Goal: Task Accomplishment & Management: Manage account settings

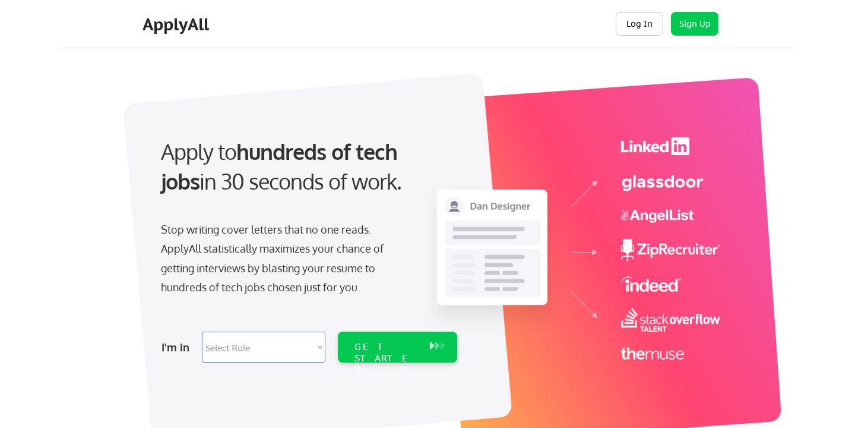
click at [627, 22] on button "Log In" at bounding box center [640, 24] width 48 height 24
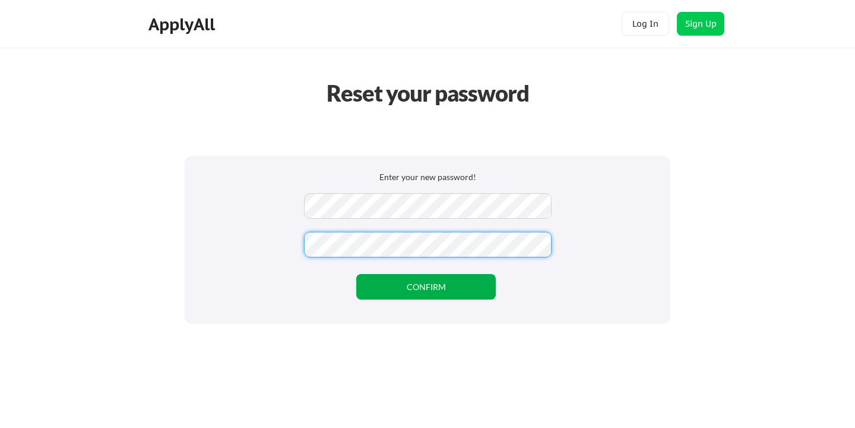
click at [447, 292] on button "CONFIRM" at bounding box center [426, 287] width 140 height 26
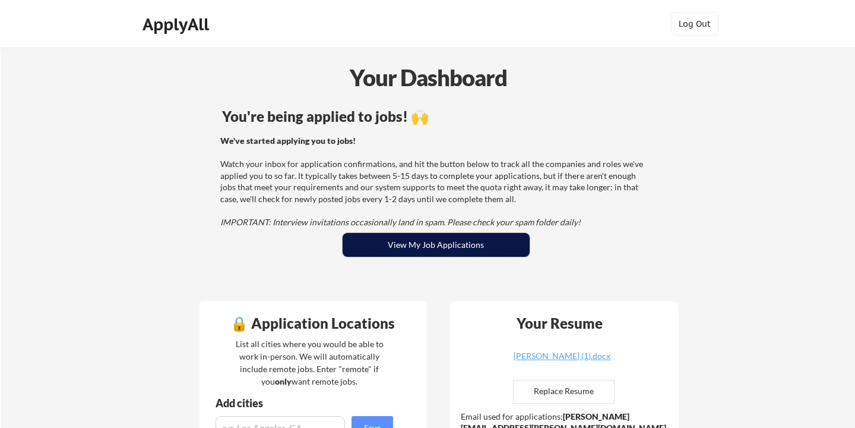
click at [464, 244] on button "View My Job Applications" at bounding box center [436, 245] width 187 height 24
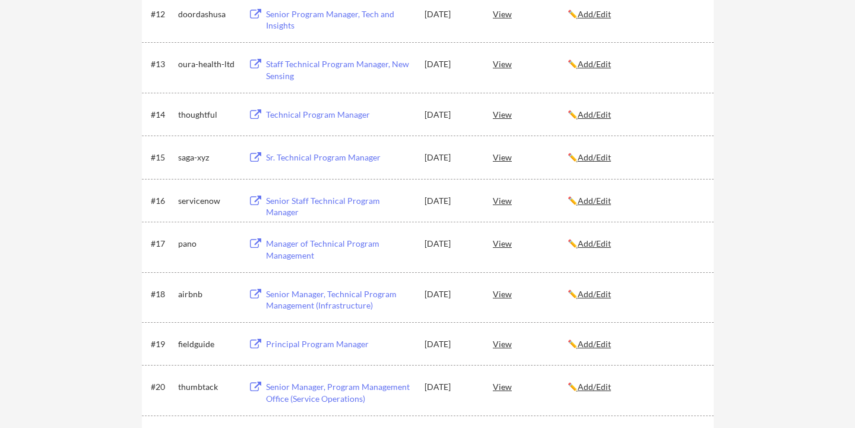
scroll to position [767, 0]
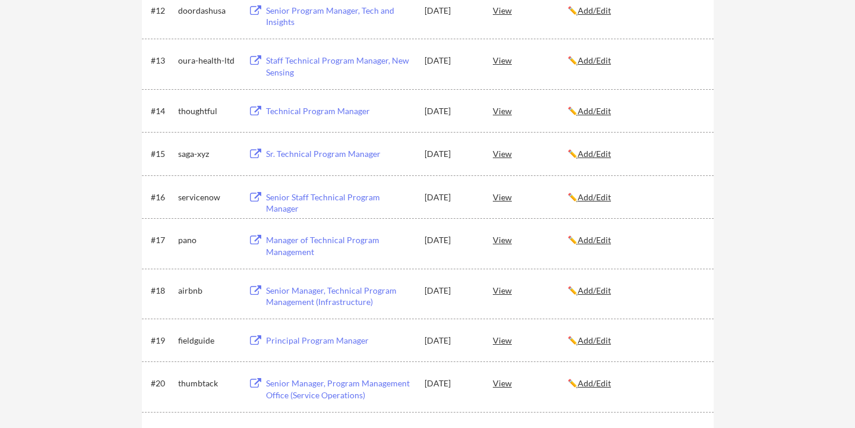
click at [507, 337] on div "View" at bounding box center [530, 339] width 75 height 21
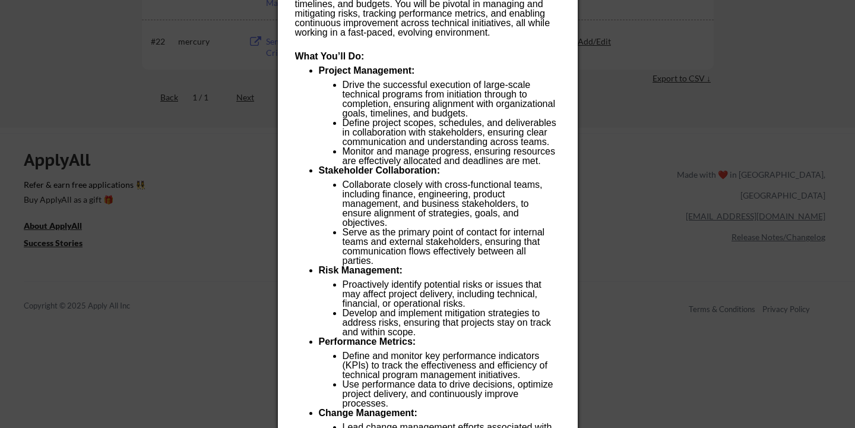
scroll to position [1288, 0]
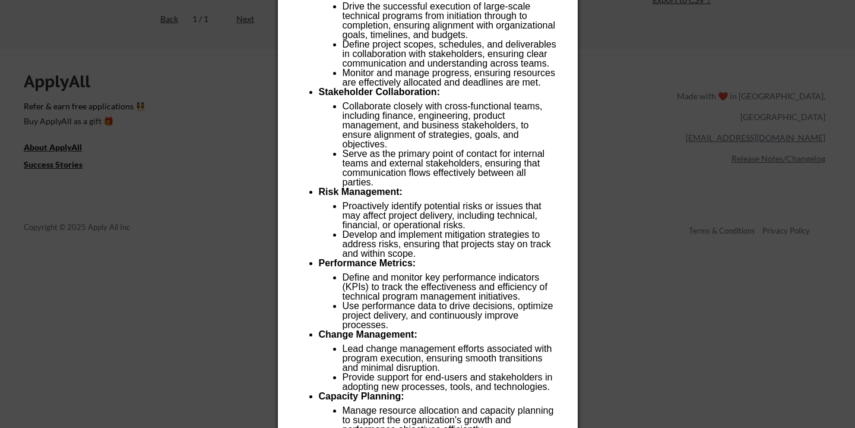
click at [792, 229] on div at bounding box center [427, 214] width 855 height 428
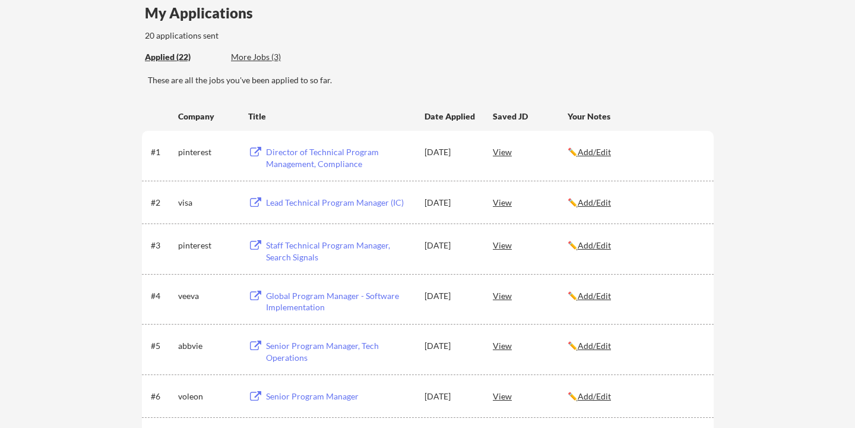
scroll to position [0, 0]
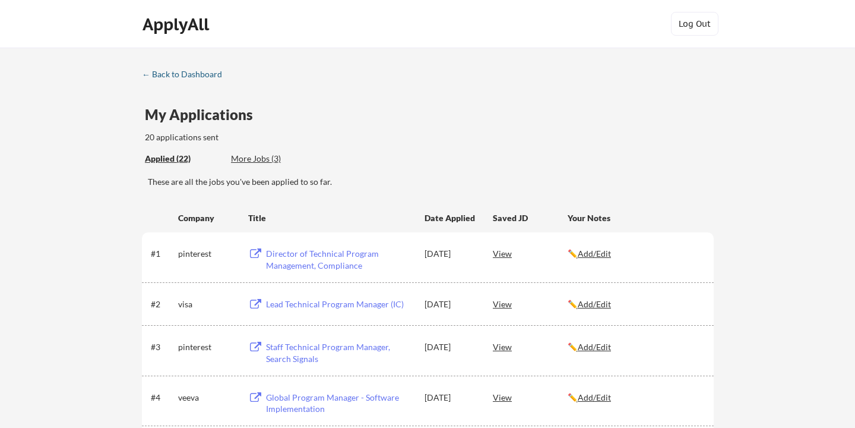
click at [206, 76] on div "← Back to Dashboard" at bounding box center [186, 74] width 89 height 8
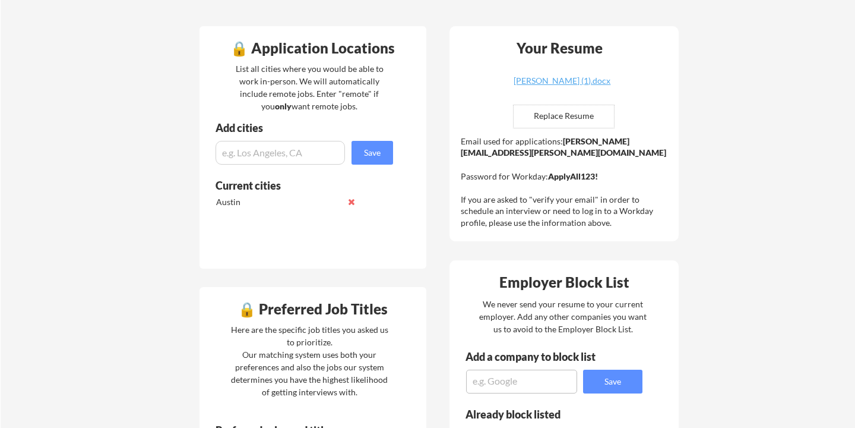
scroll to position [306, 0]
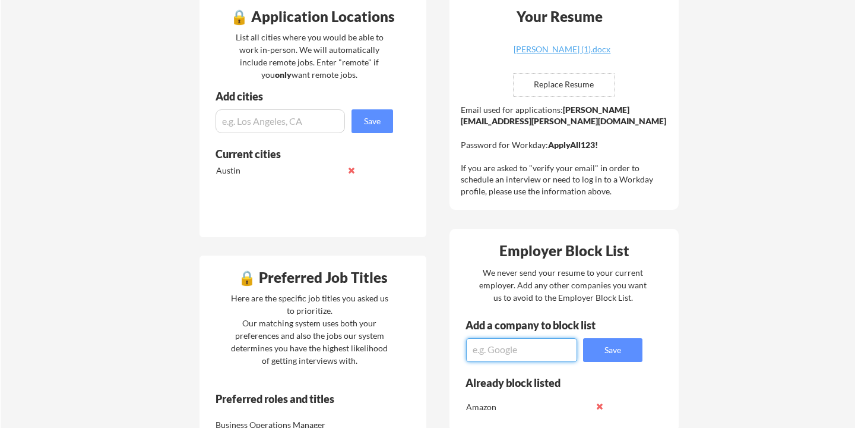
click at [541, 347] on textarea at bounding box center [521, 350] width 111 height 24
click at [698, 281] on div "Your Dashboard You're being applied to jobs! 🙌 We've started applying you to jo…" at bounding box center [428, 319] width 855 height 1157
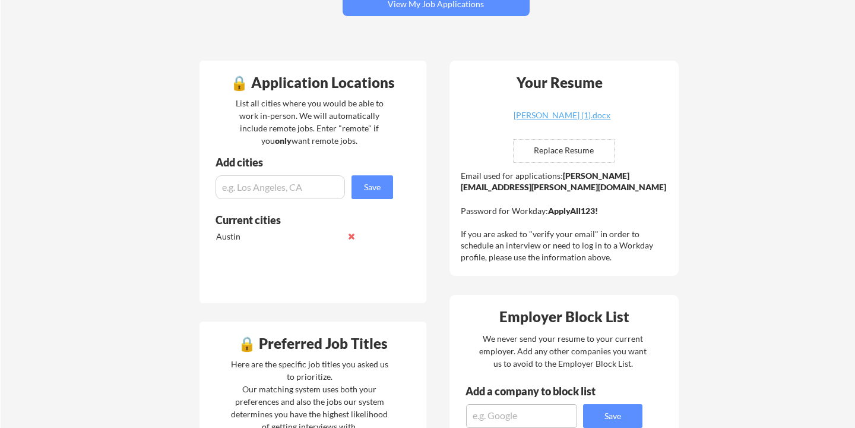
scroll to position [0, 0]
